Goal: Find specific page/section: Find specific page/section

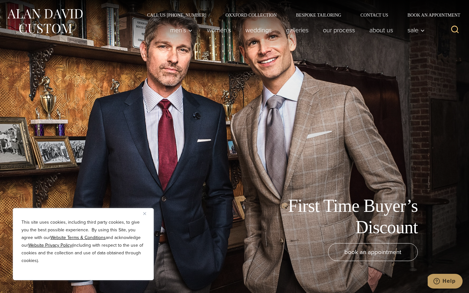
click at [200, 218] on div "First Time Buyer’s Discount" at bounding box center [224, 217] width 437 height 43
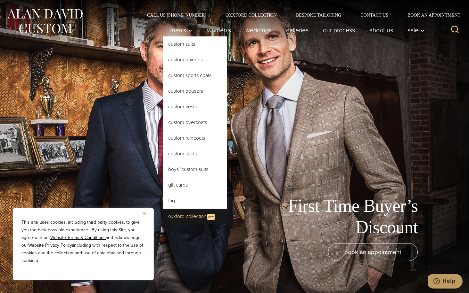
click at [175, 214] on link "Oxxford Collection New" at bounding box center [195, 217] width 64 height 16
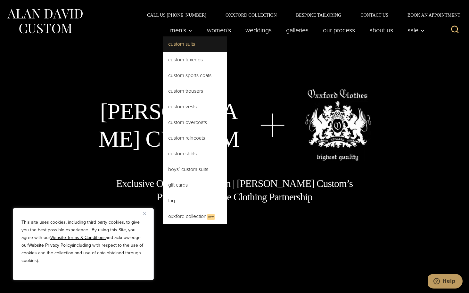
click at [178, 48] on link "Custom Suits" at bounding box center [195, 43] width 64 height 15
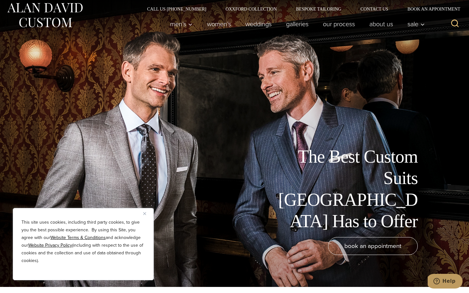
scroll to position [3, 0]
